Goal: Information Seeking & Learning: Learn about a topic

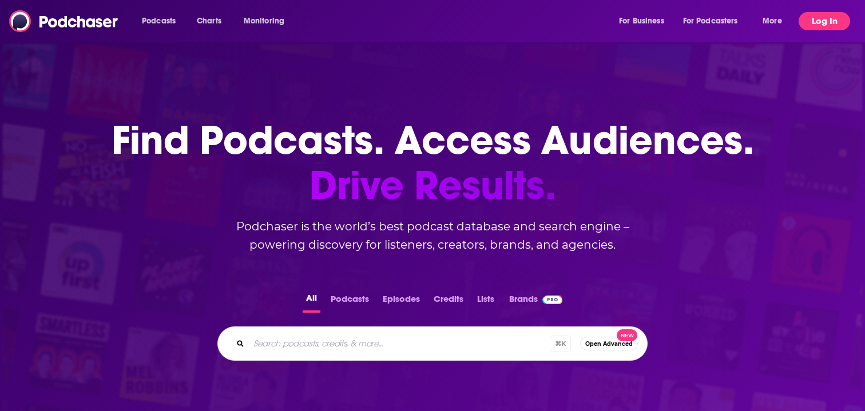
click at [825, 21] on button "Log In" at bounding box center [824, 21] width 51 height 18
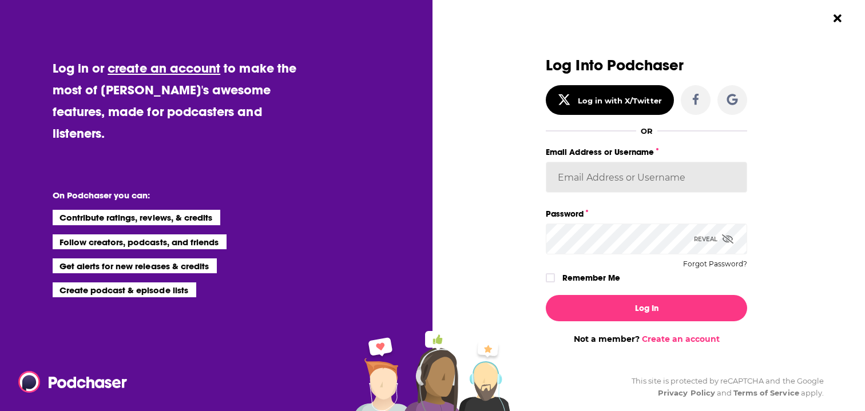
click at [623, 180] on input "Email Address or Username" at bounding box center [646, 177] width 201 height 31
type input "[PERSON_NAME].[PERSON_NAME]"
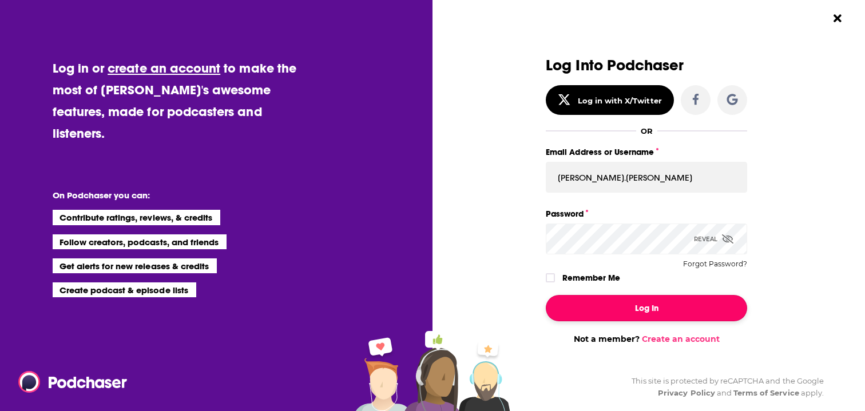
click at [614, 307] on button "Log In" at bounding box center [646, 308] width 201 height 26
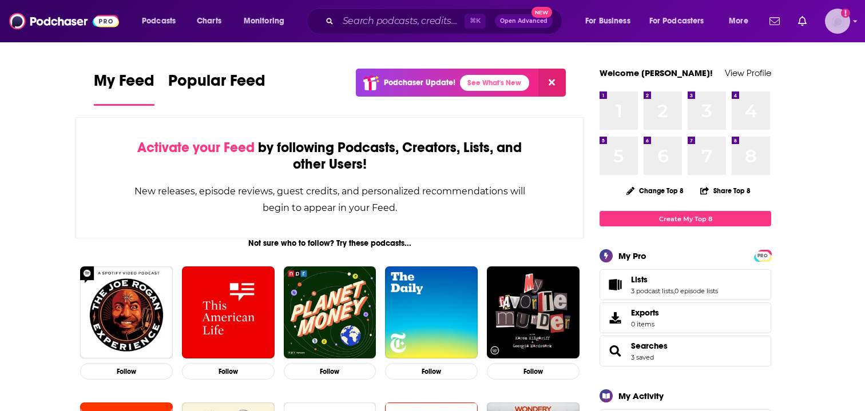
click at [841, 21] on img "Logged in as adrian.villarreal" at bounding box center [837, 21] width 25 height 25
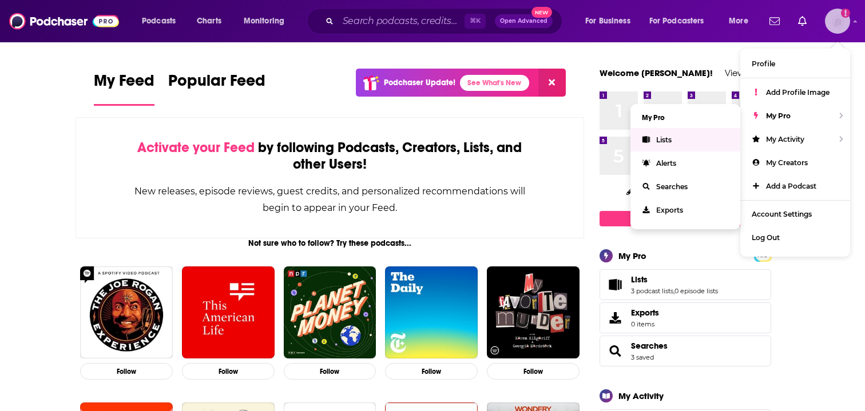
click at [692, 133] on link "Lists" at bounding box center [685, 139] width 110 height 23
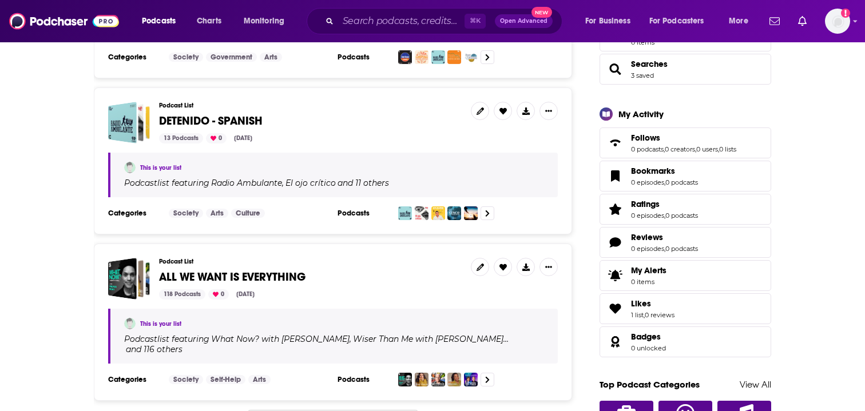
scroll to position [306, 0]
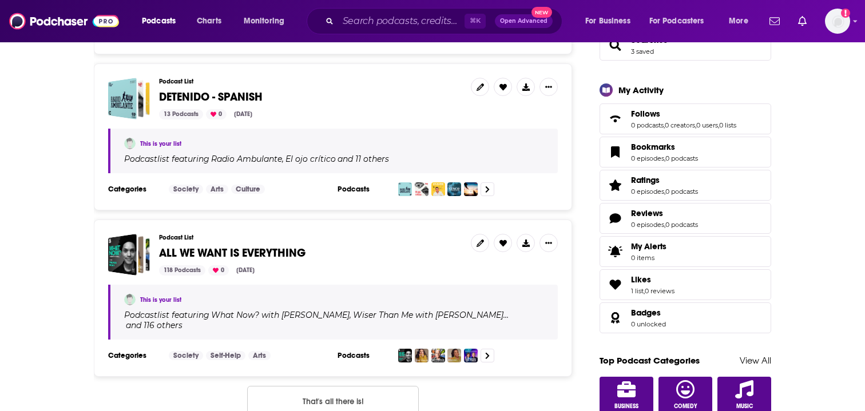
click at [266, 252] on span "ALL WE WANT IS EVERYTHING" at bounding box center [232, 253] width 146 height 14
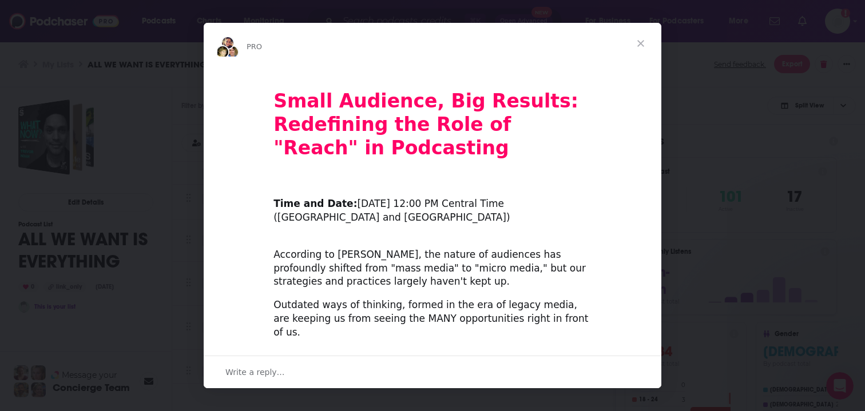
click at [641, 39] on span "Close" at bounding box center [640, 43] width 41 height 41
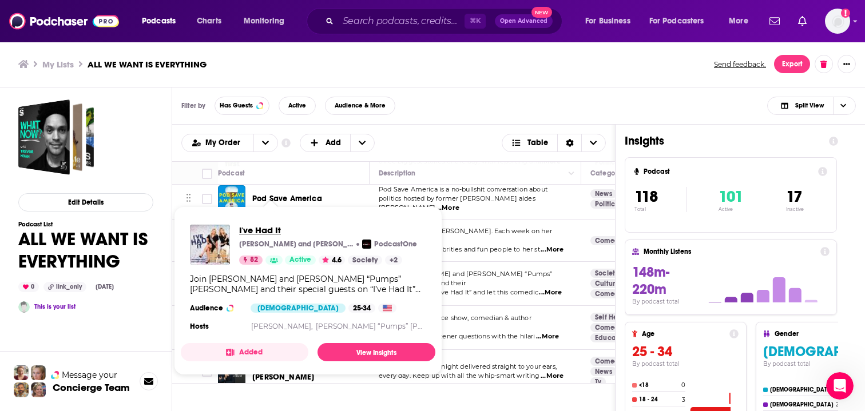
click at [263, 233] on span "I've Had It" at bounding box center [328, 230] width 178 height 11
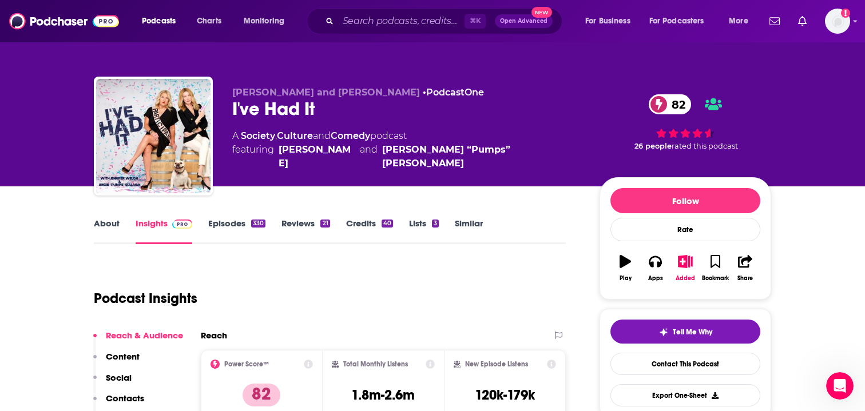
click at [226, 221] on link "Episodes 330" at bounding box center [236, 231] width 57 height 26
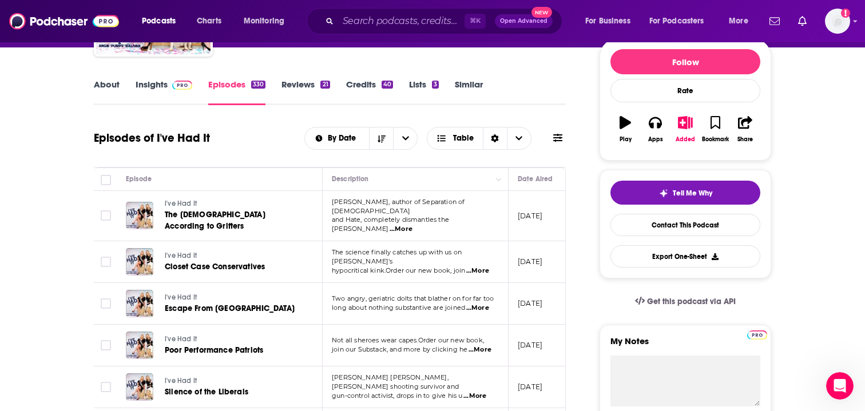
scroll to position [191, 0]
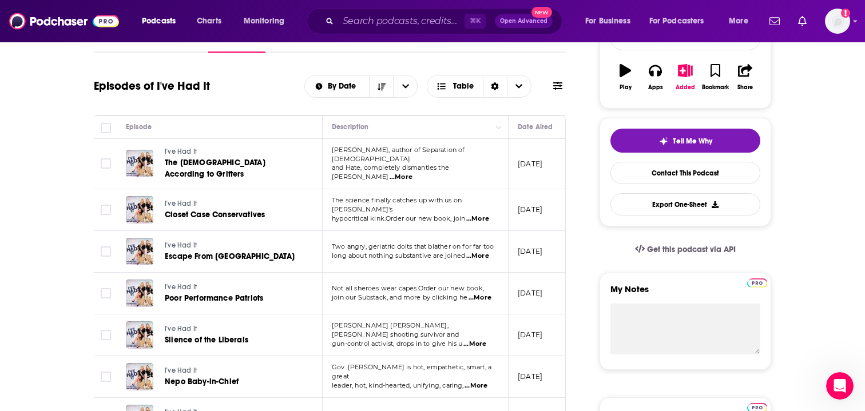
click at [482, 215] on span "...More" at bounding box center [477, 219] width 23 height 9
click at [412, 173] on span "...More" at bounding box center [401, 177] width 23 height 9
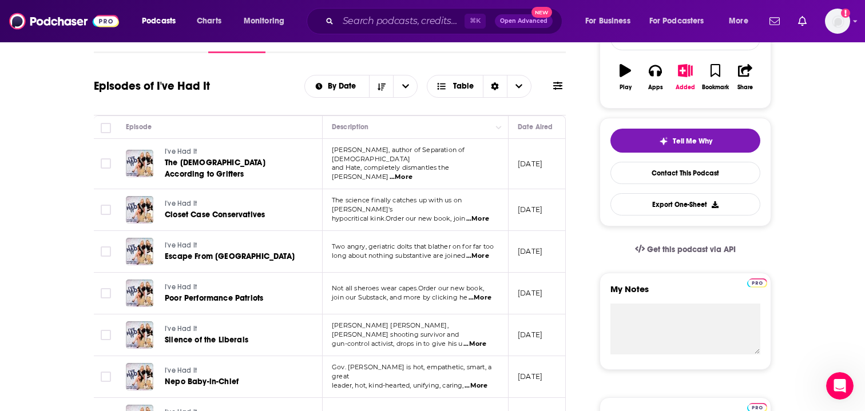
click at [485, 252] on span "...More" at bounding box center [477, 256] width 23 height 9
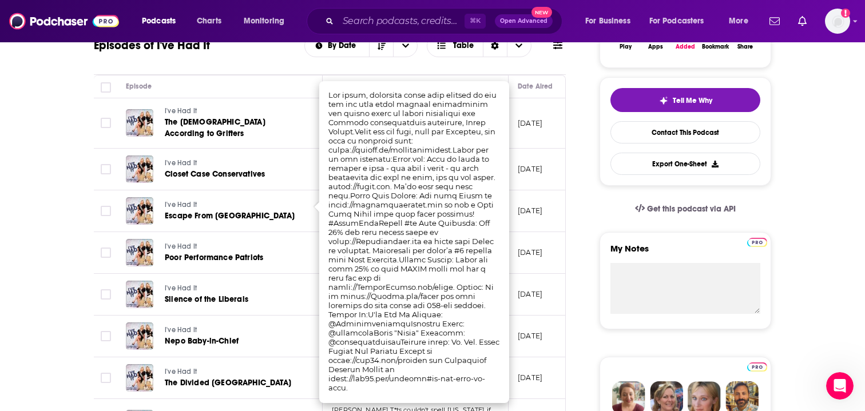
scroll to position [237, 0]
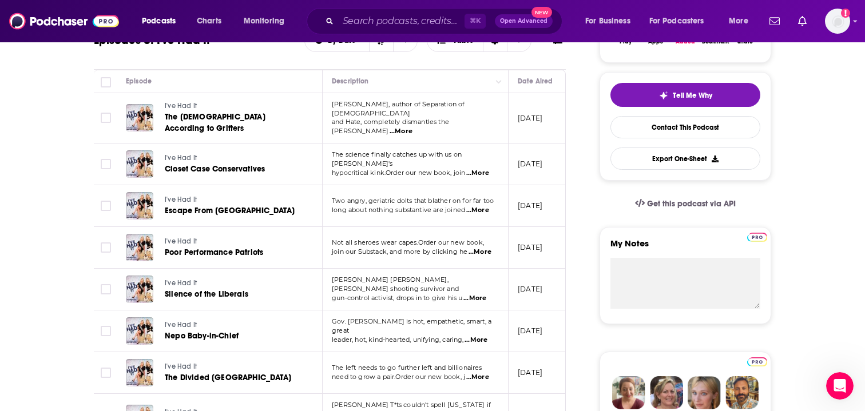
click at [485, 248] on span "...More" at bounding box center [479, 252] width 23 height 9
click at [481, 336] on span "...More" at bounding box center [475, 340] width 23 height 9
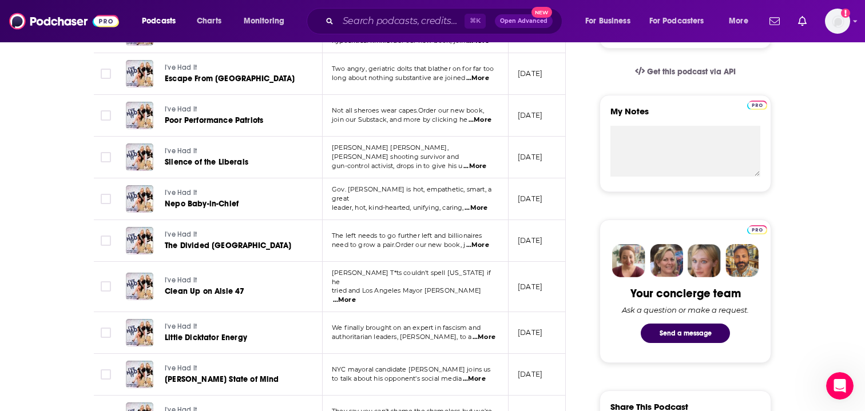
scroll to position [380, 0]
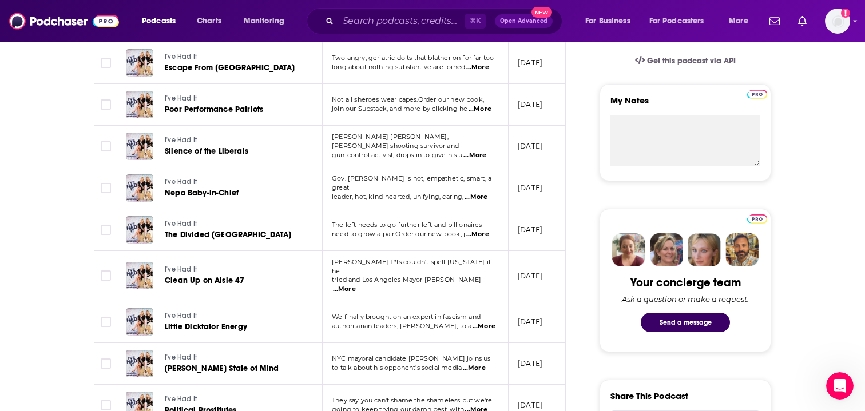
click at [485, 230] on span "...More" at bounding box center [477, 234] width 23 height 9
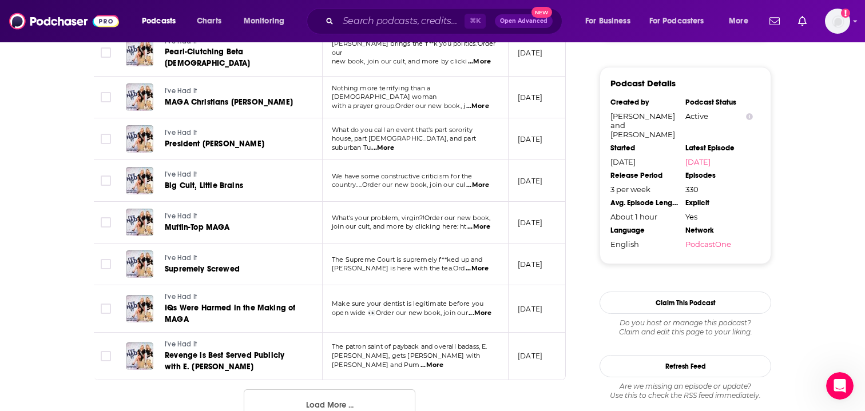
scroll to position [1035, 0]
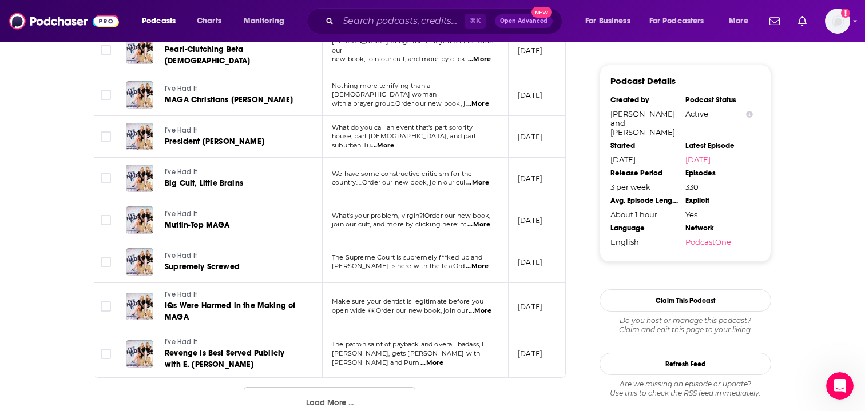
click at [443, 359] on span "...More" at bounding box center [431, 363] width 23 height 9
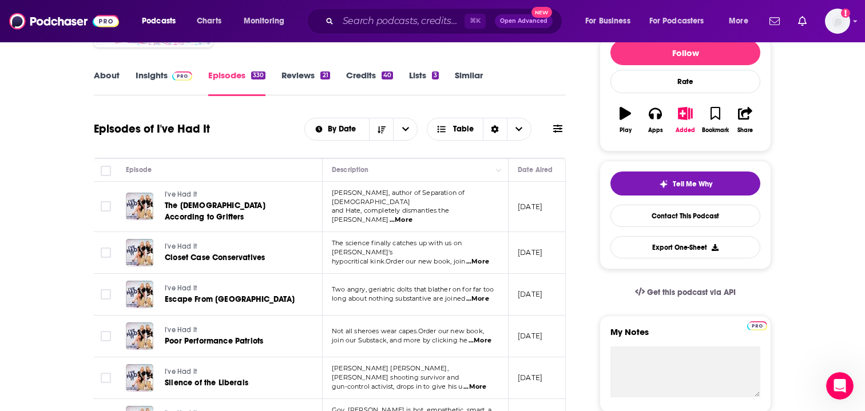
scroll to position [0, 0]
